Goal: Task Accomplishment & Management: Use online tool/utility

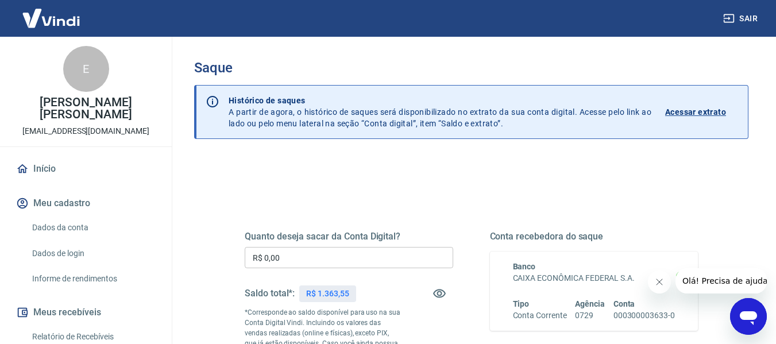
click at [343, 257] on input "R$ 0,00" at bounding box center [349, 257] width 208 height 21
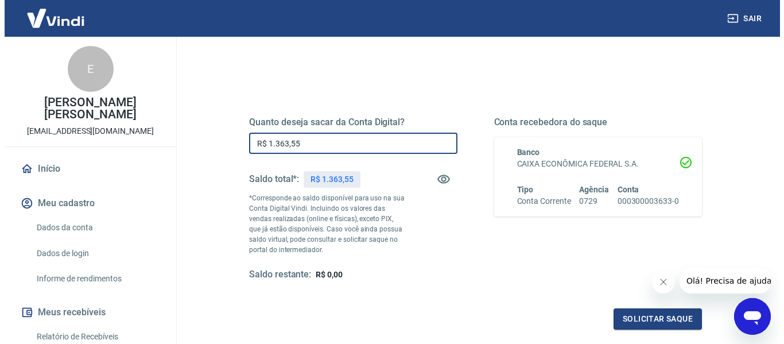
scroll to position [115, 0]
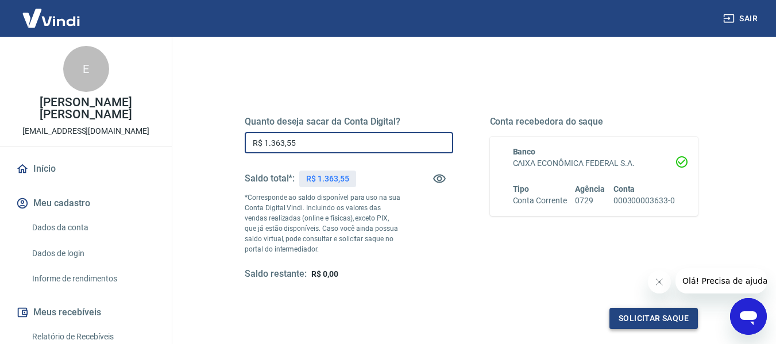
type input "R$ 1.363,55"
click at [626, 316] on button "Solicitar saque" at bounding box center [653, 318] width 88 height 21
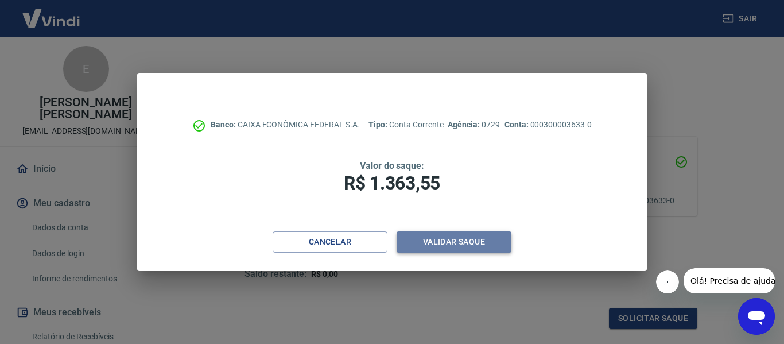
click at [432, 241] on button "Validar saque" at bounding box center [454, 241] width 115 height 21
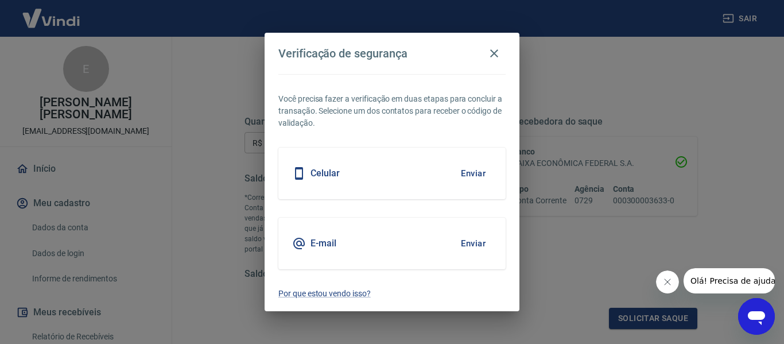
click at [469, 173] on button "Enviar" at bounding box center [473, 173] width 37 height 24
